Goal: Task Accomplishment & Management: Complete application form

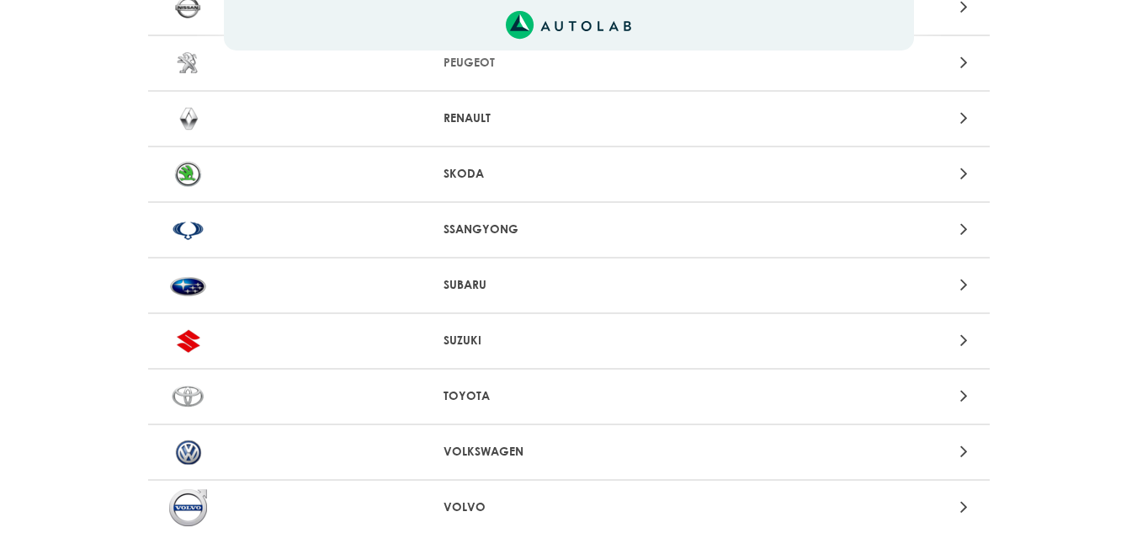
scroll to position [1815, 0]
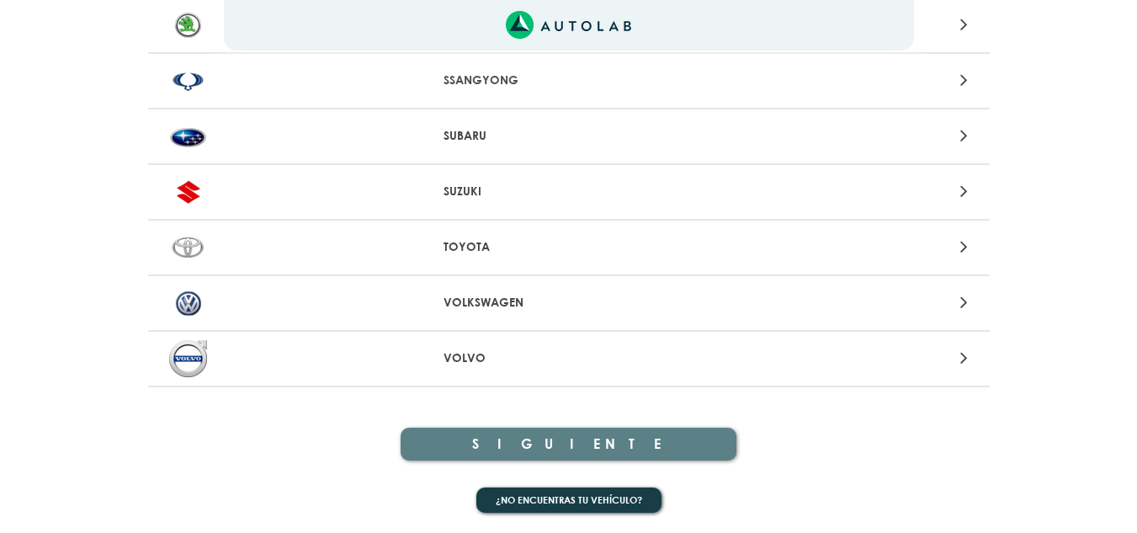
click at [478, 364] on p "VOLVO" at bounding box center [568, 358] width 250 height 18
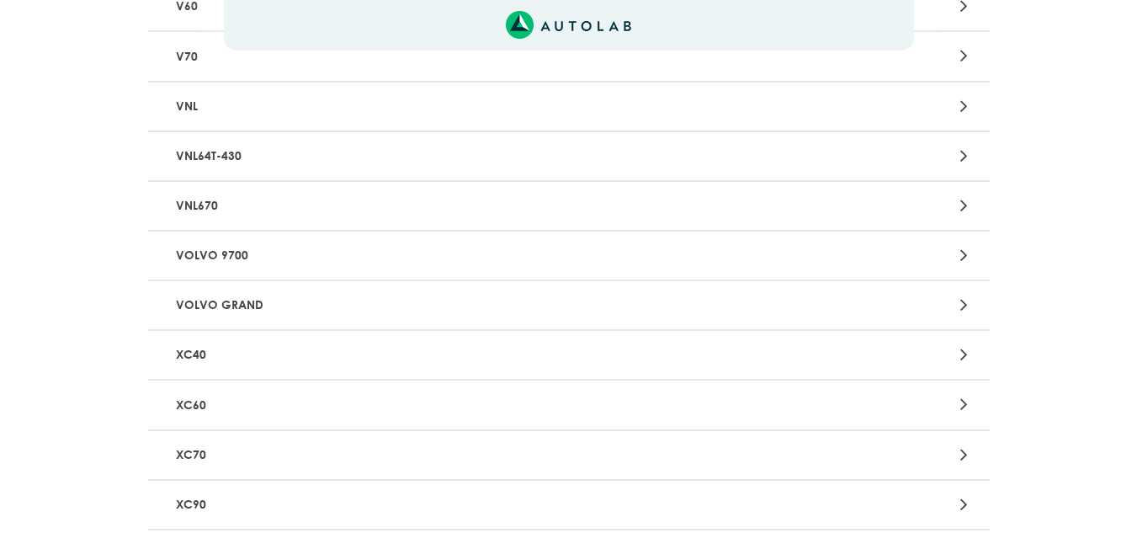
scroll to position [925, 0]
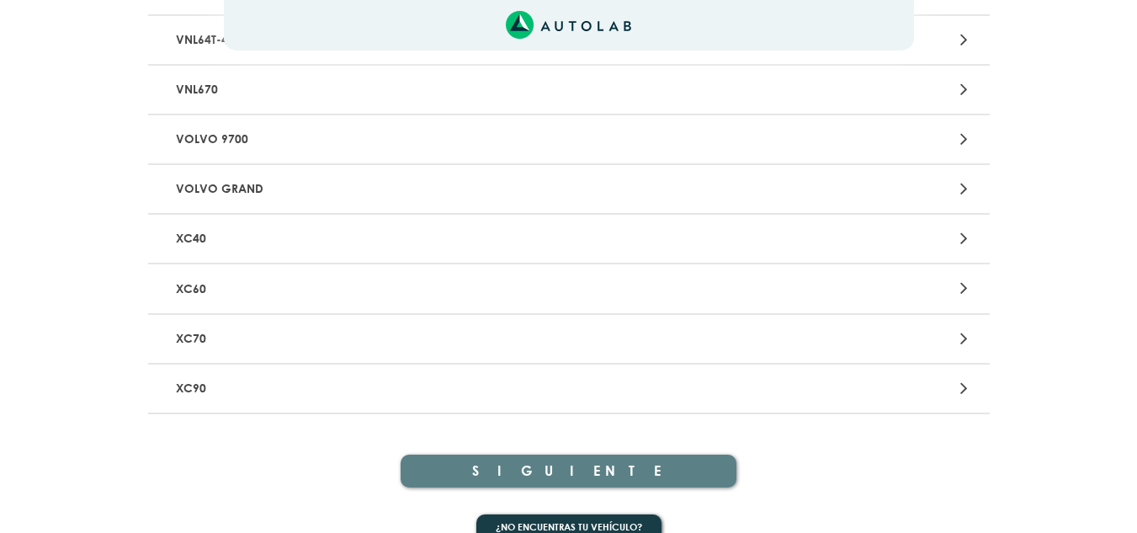
click at [209, 291] on p "XC60" at bounding box center [431, 288] width 524 height 31
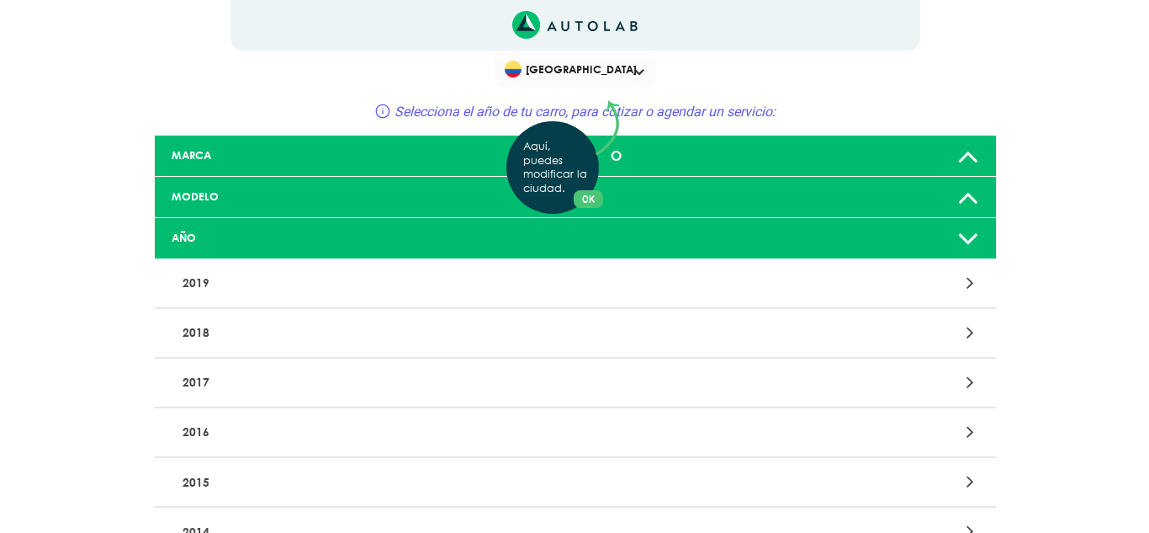
scroll to position [447, 0]
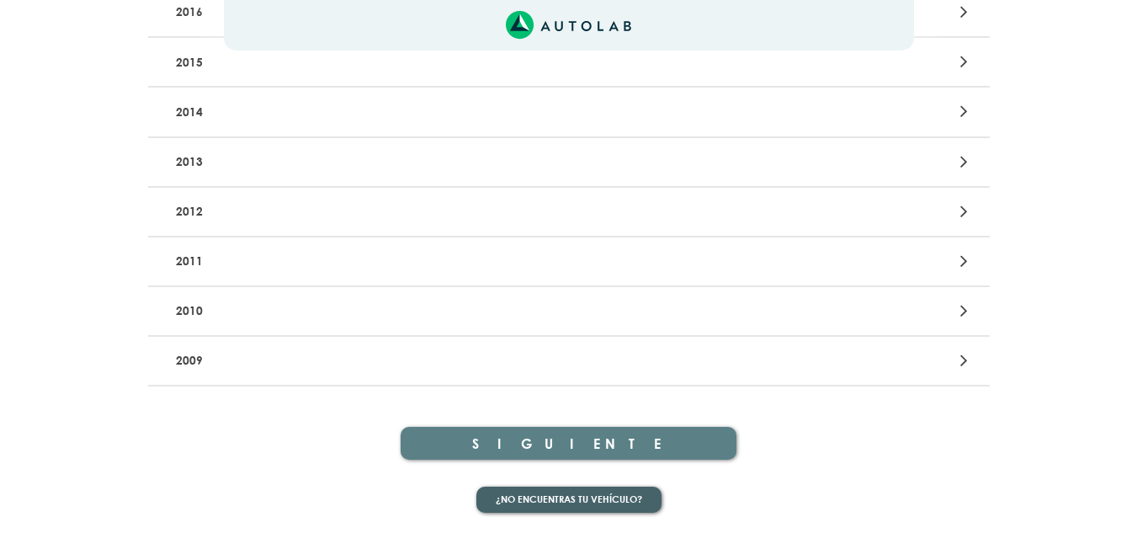
click at [574, 493] on button "¿No encuentras tu vehículo?" at bounding box center [568, 499] width 185 height 26
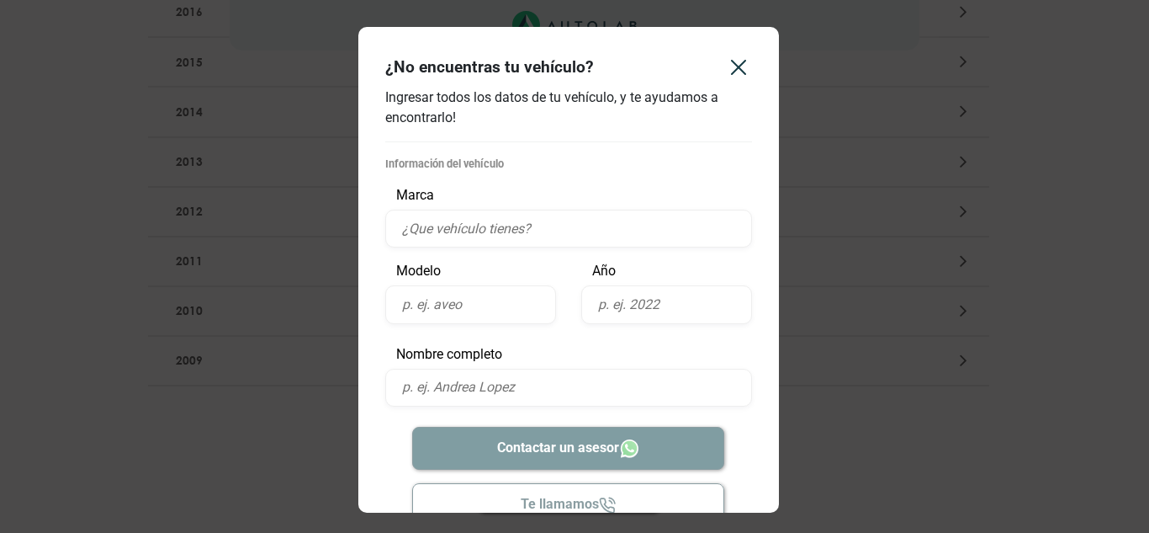
click at [428, 227] on input "text" at bounding box center [568, 228] width 367 height 38
type input "volvo"
click at [448, 308] on input "text" at bounding box center [470, 304] width 171 height 38
type input "xc60"
click at [644, 301] on input "text" at bounding box center [666, 304] width 171 height 38
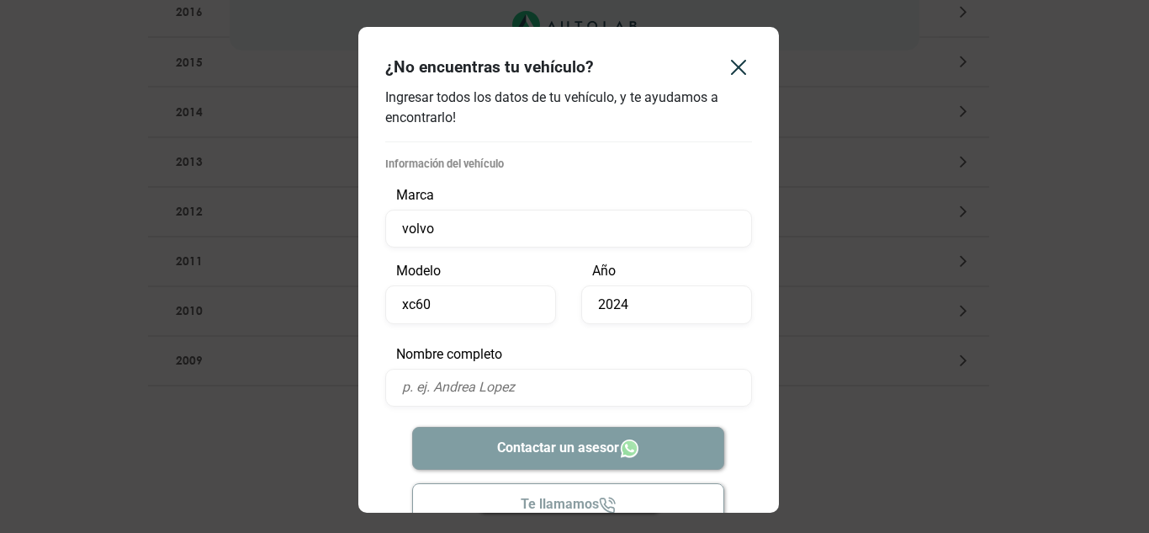
type input "2024"
click at [474, 389] on input "text" at bounding box center [568, 387] width 367 height 38
type input "[PERSON_NAME]"
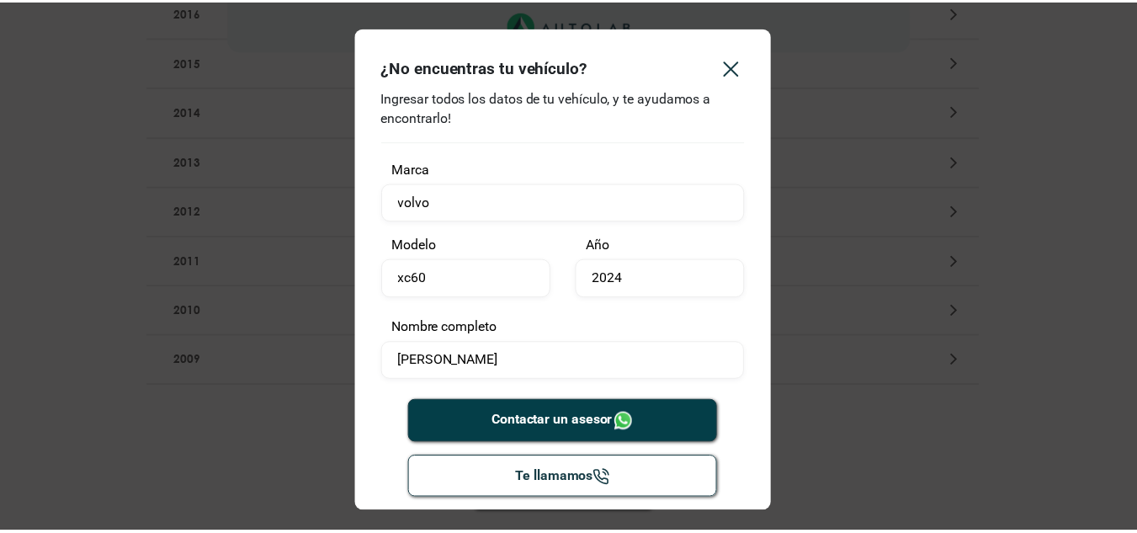
scroll to position [40, 0]
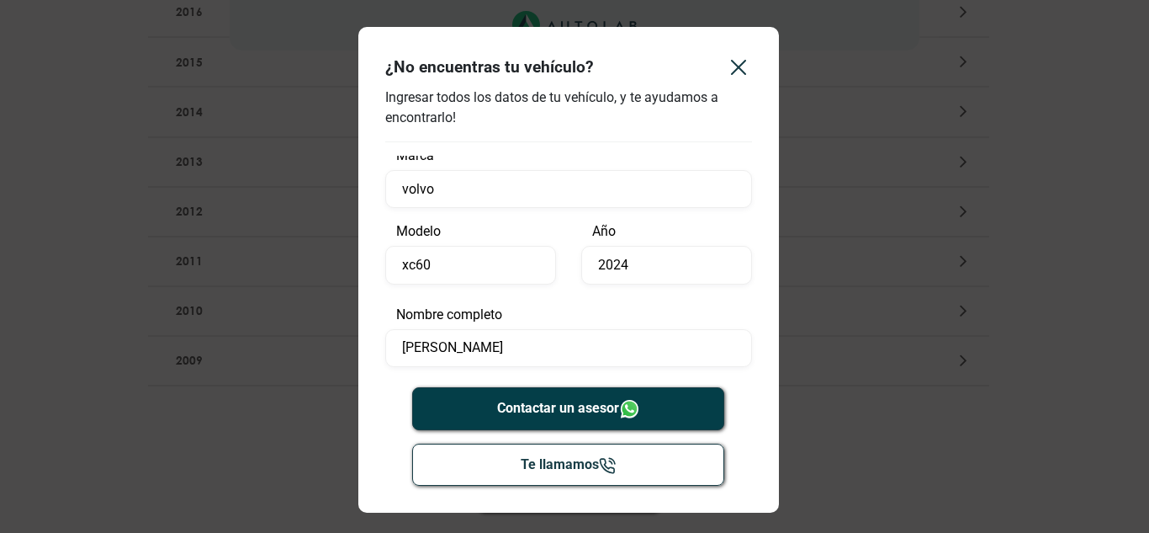
click at [534, 407] on button "Contactar un asesor" at bounding box center [568, 408] width 312 height 43
click at [893, 253] on div "¿No encuentras tu vehículo? Ingresar todos los datos de tu vehículo, y te ayuda…" at bounding box center [574, 266] width 1149 height 533
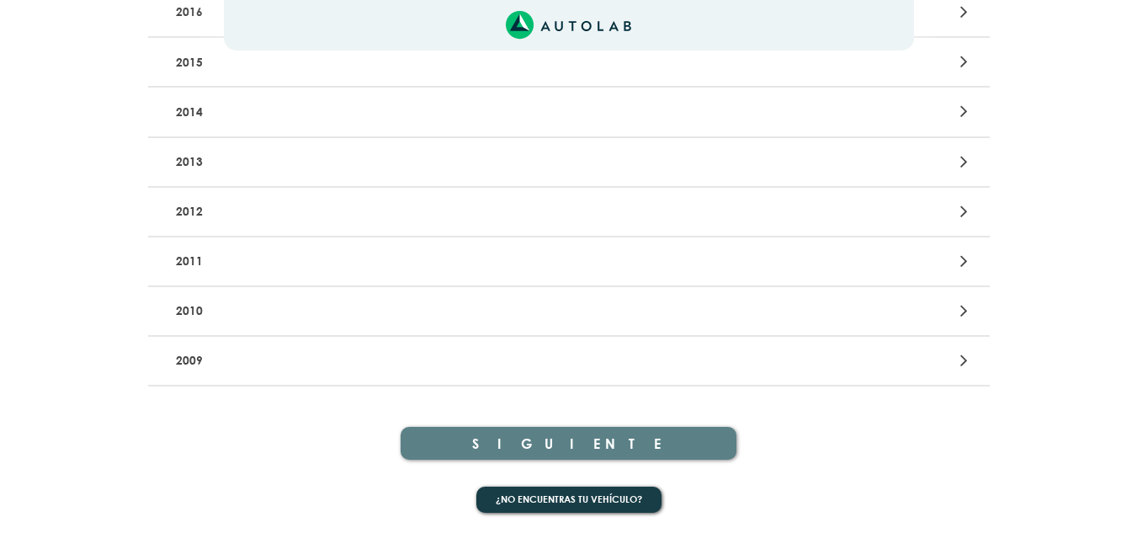
scroll to position [0, 0]
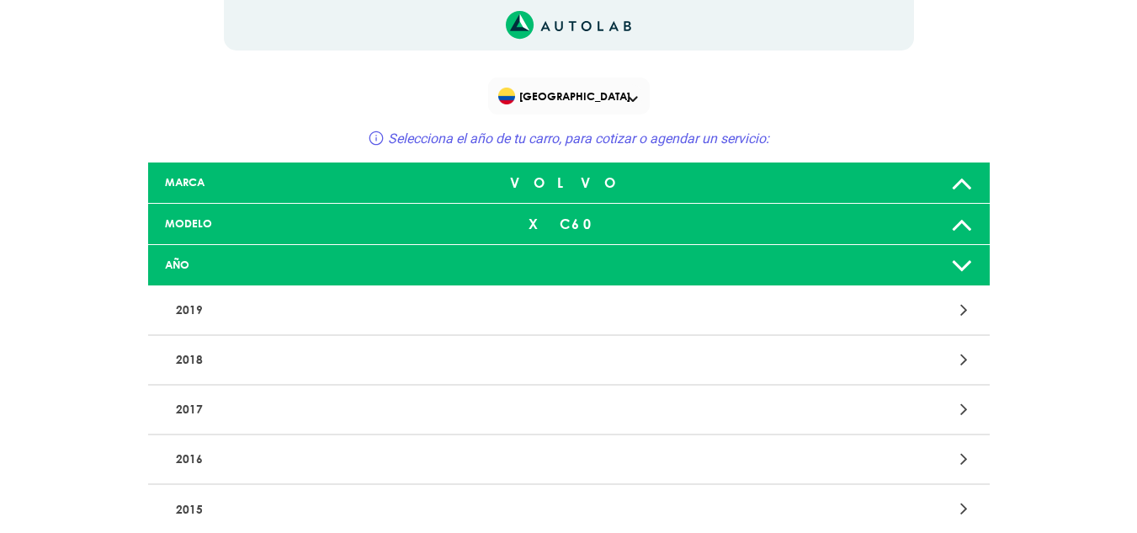
click at [629, 98] on span at bounding box center [633, 99] width 10 height 7
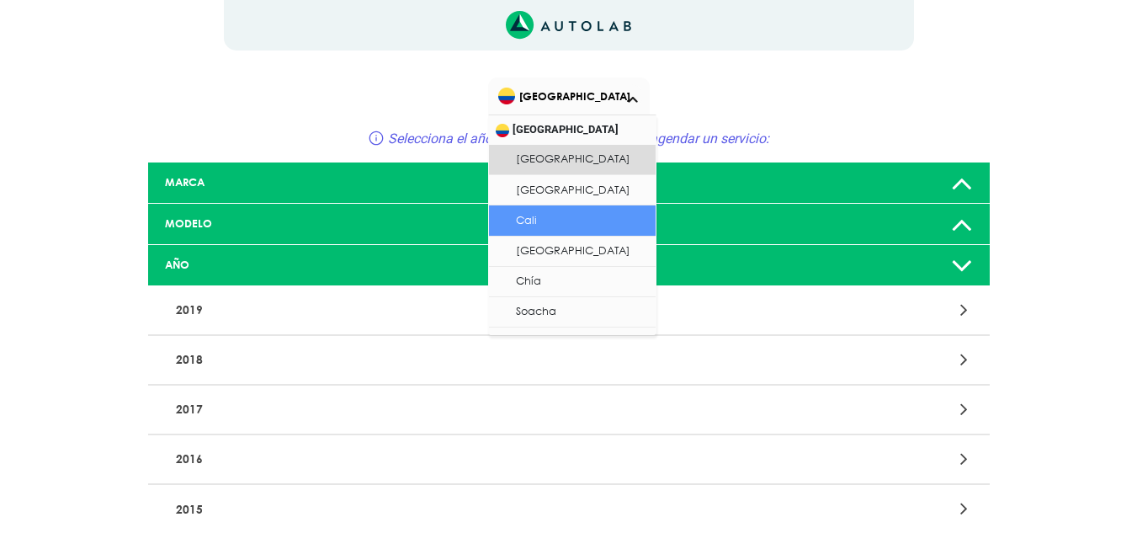
click at [522, 213] on li "Cali" at bounding box center [572, 220] width 167 height 30
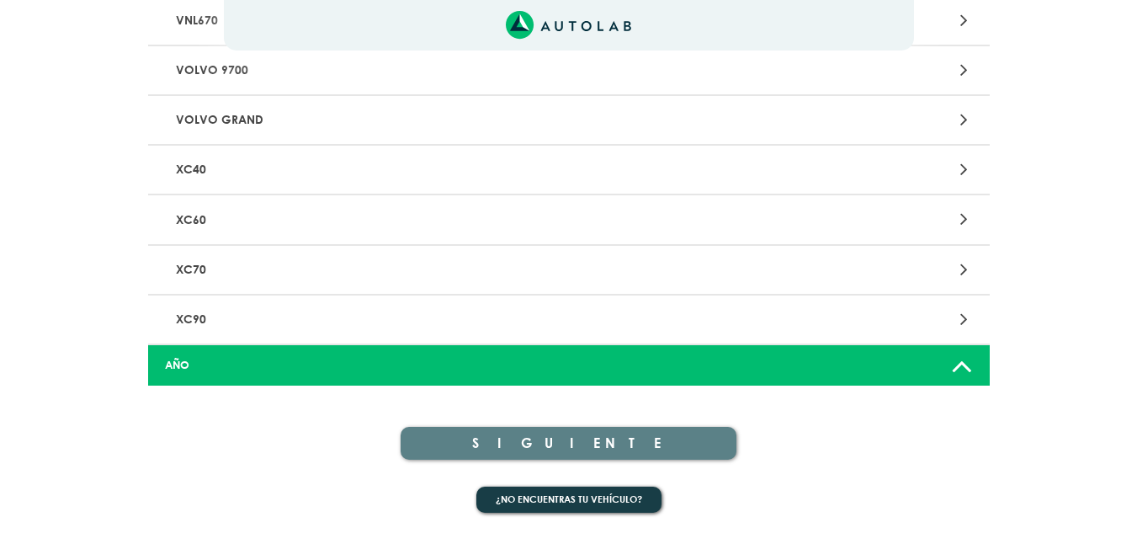
scroll to position [1815, 0]
